Goal: Task Accomplishment & Management: Use online tool/utility

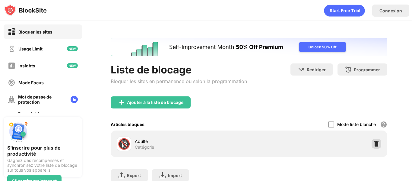
click at [377, 144] on img at bounding box center [377, 144] width 6 height 6
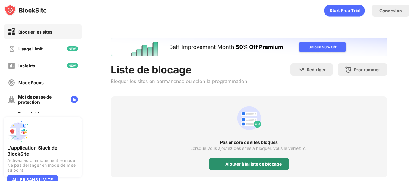
click at [226, 165] on div "Ajouter à la liste de blocage" at bounding box center [253, 163] width 56 height 5
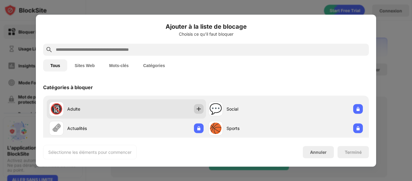
click at [196, 107] on img at bounding box center [199, 109] width 6 height 6
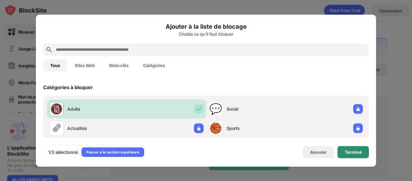
click at [347, 150] on div "Terminé" at bounding box center [353, 151] width 17 height 5
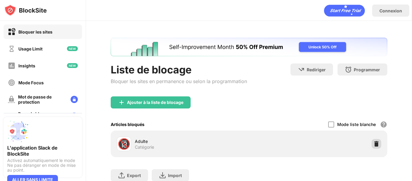
click at [376, 145] on img at bounding box center [377, 144] width 6 height 6
